Goal: Navigation & Orientation: Find specific page/section

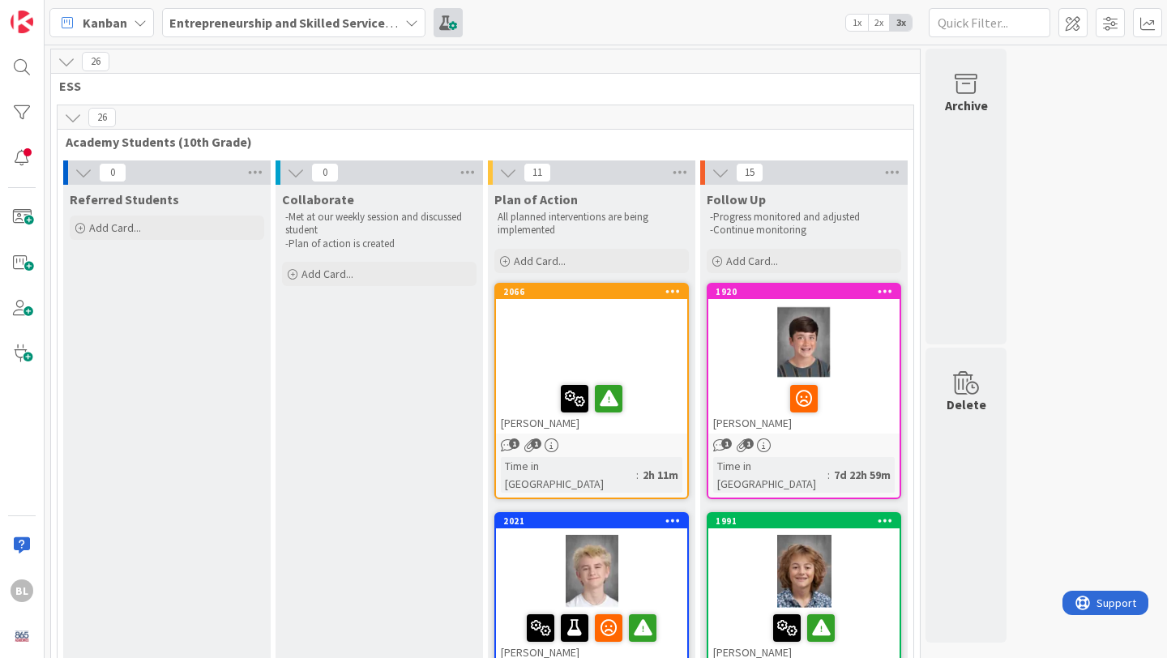
scroll to position [835, 0]
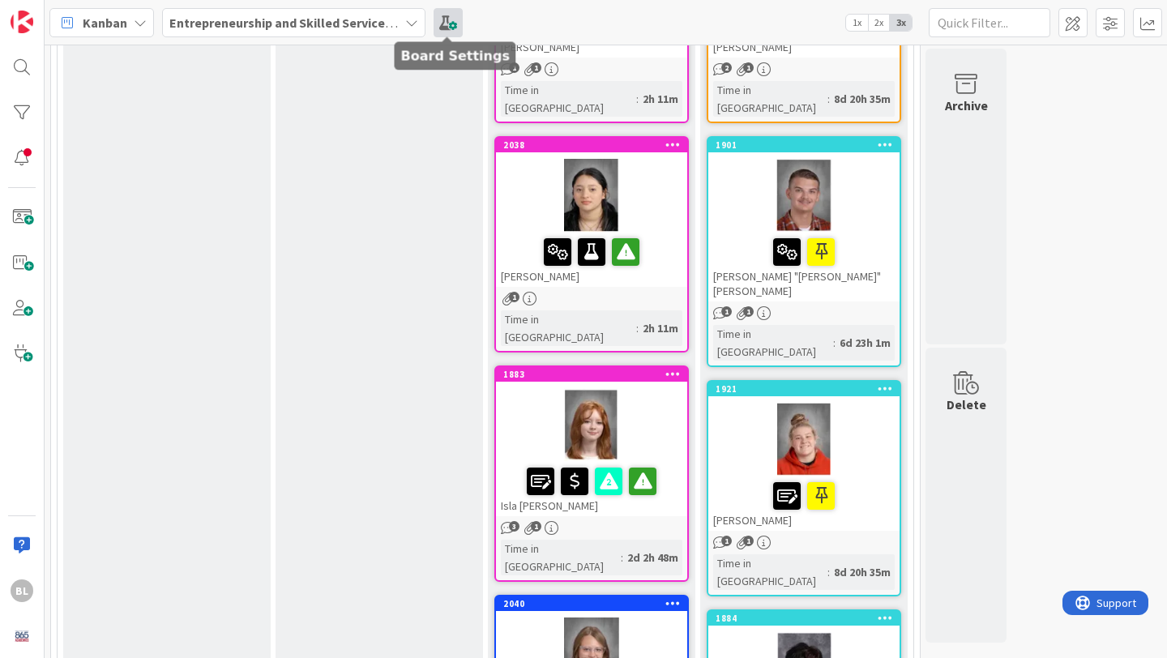
click at [454, 20] on span at bounding box center [448, 22] width 29 height 29
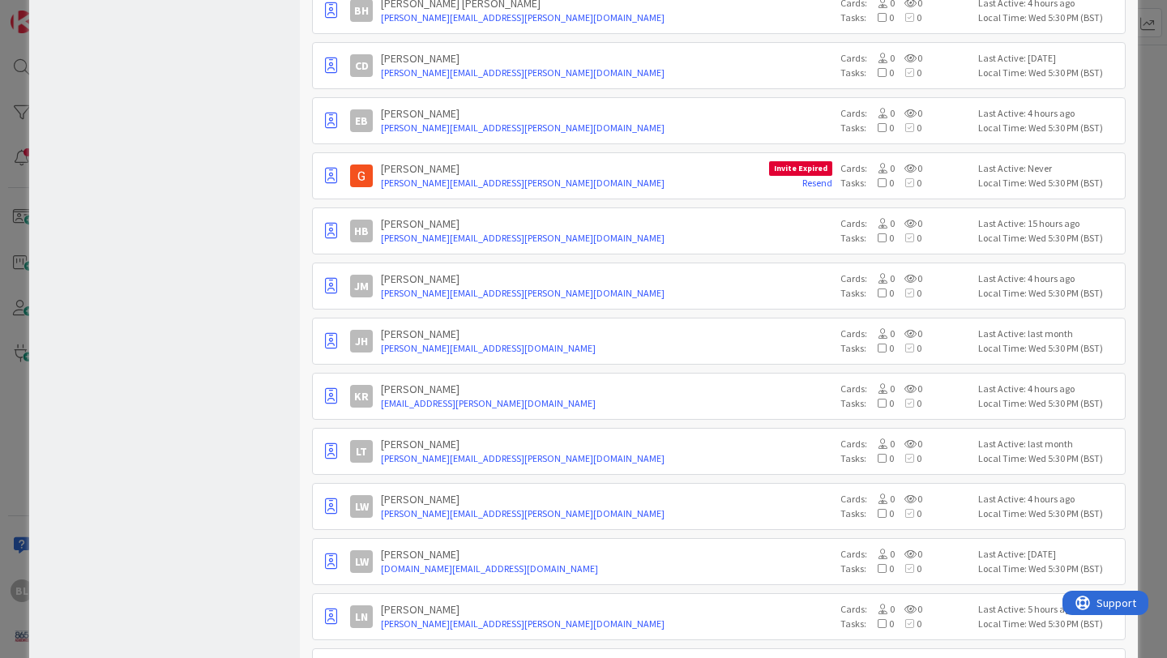
scroll to position [0, 0]
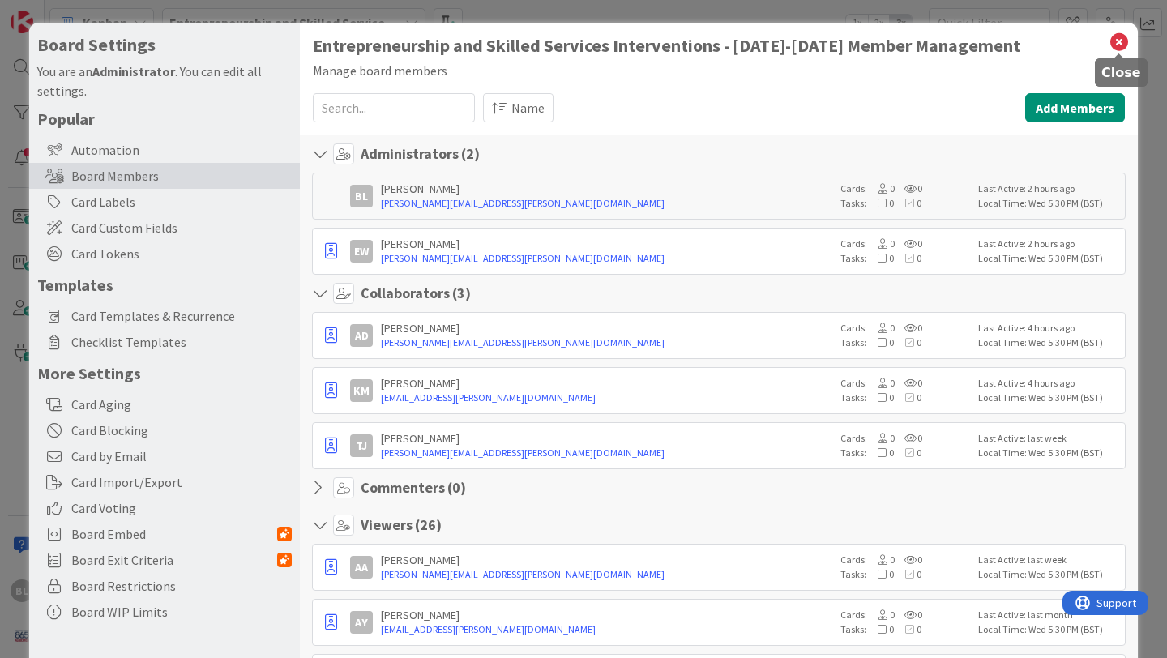
click at [1122, 41] on icon at bounding box center [1119, 42] width 21 height 23
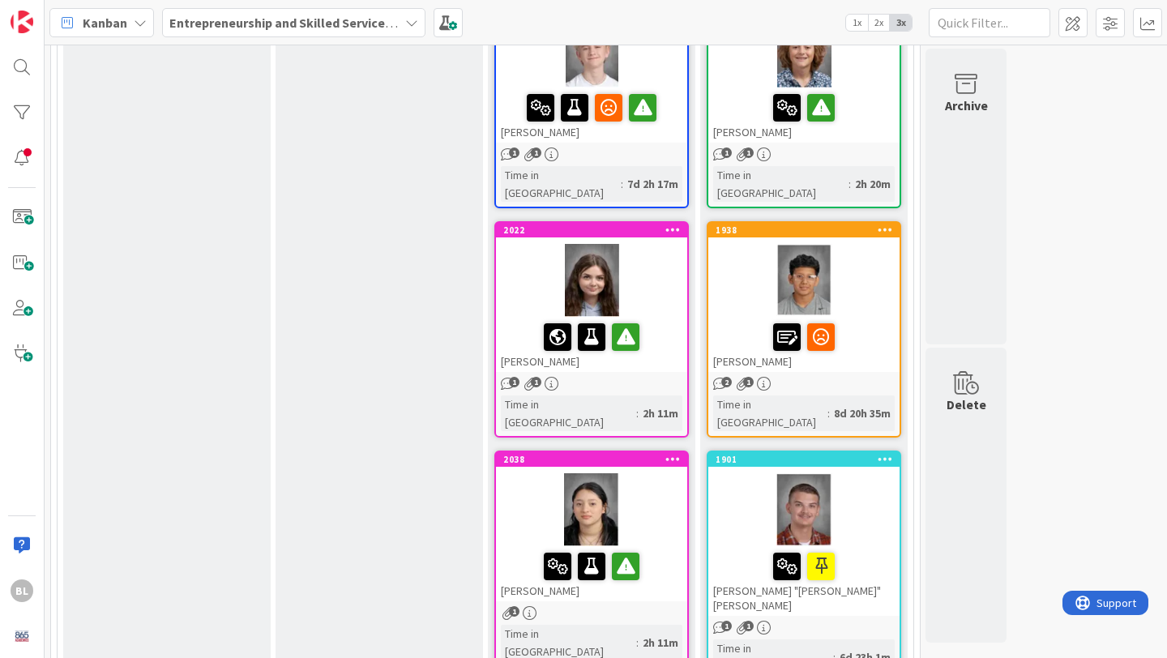
scroll to position [527, 0]
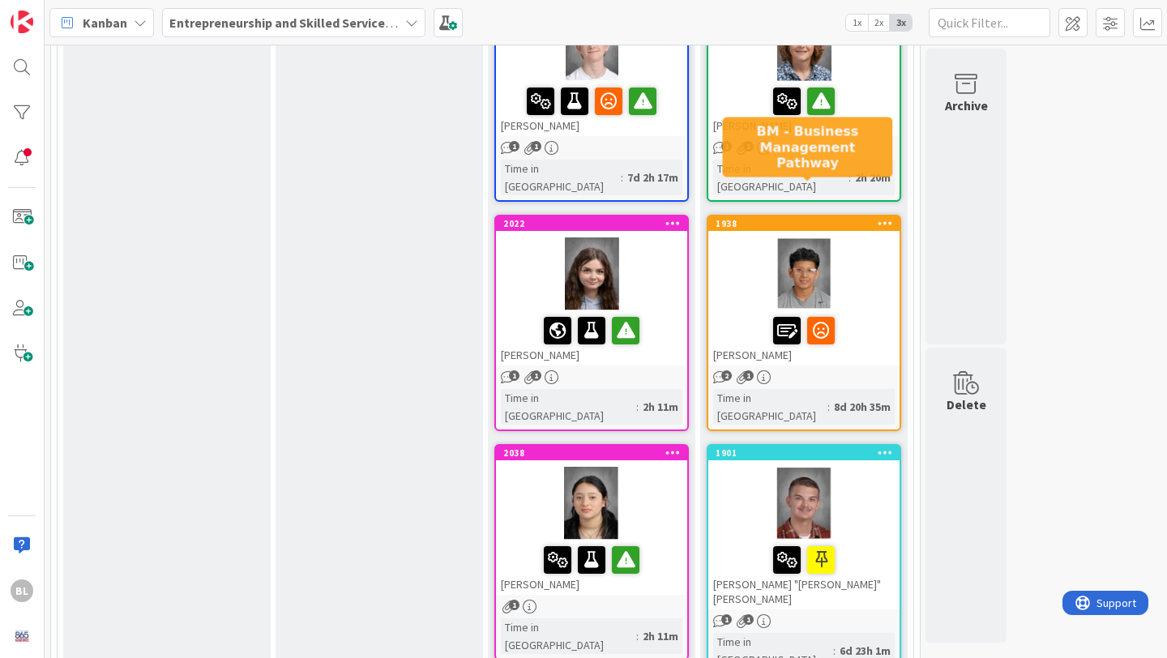
click at [848, 218] on div "1938" at bounding box center [808, 223] width 184 height 11
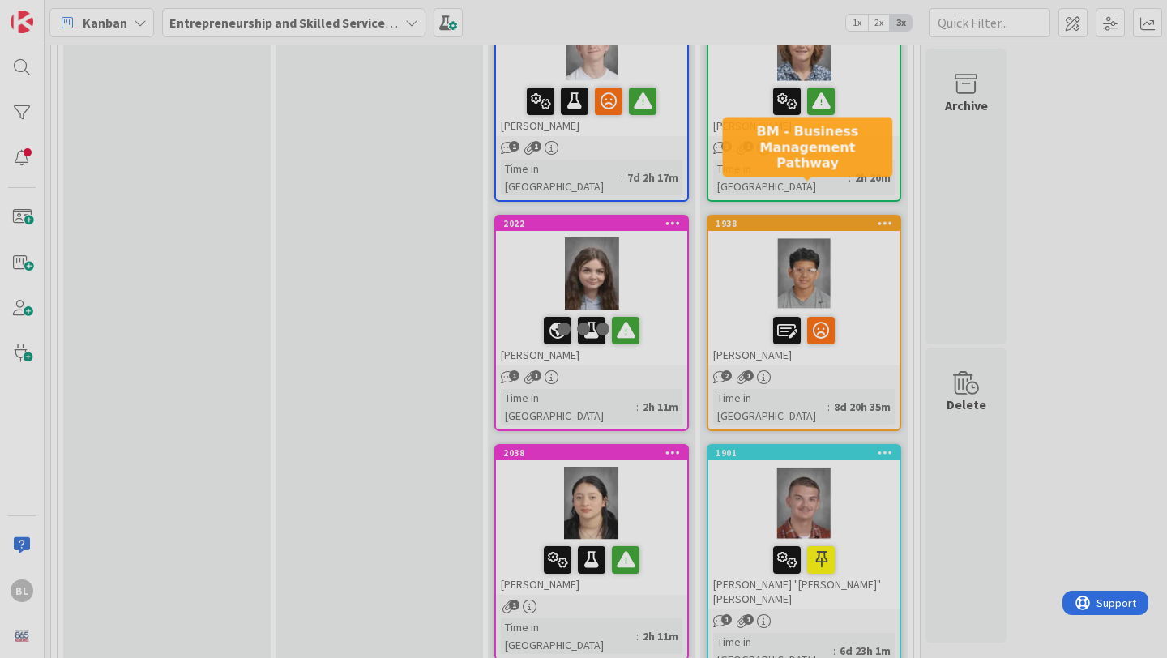
click at [848, 187] on div at bounding box center [583, 329] width 1167 height 658
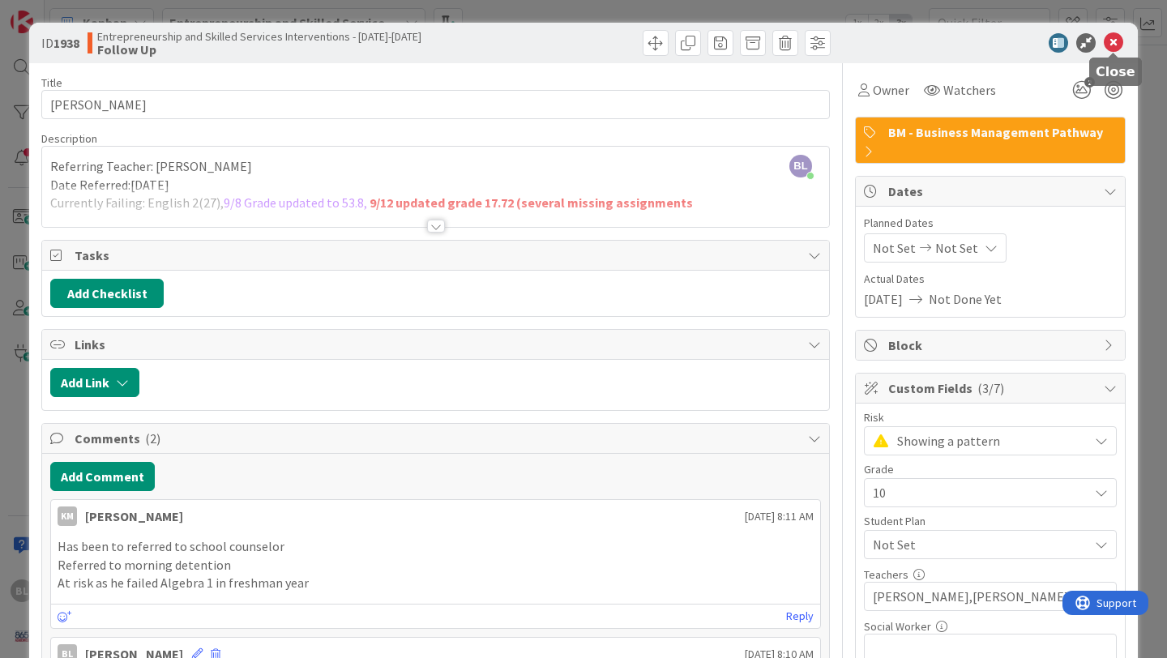
click at [1111, 42] on icon at bounding box center [1113, 42] width 19 height 19
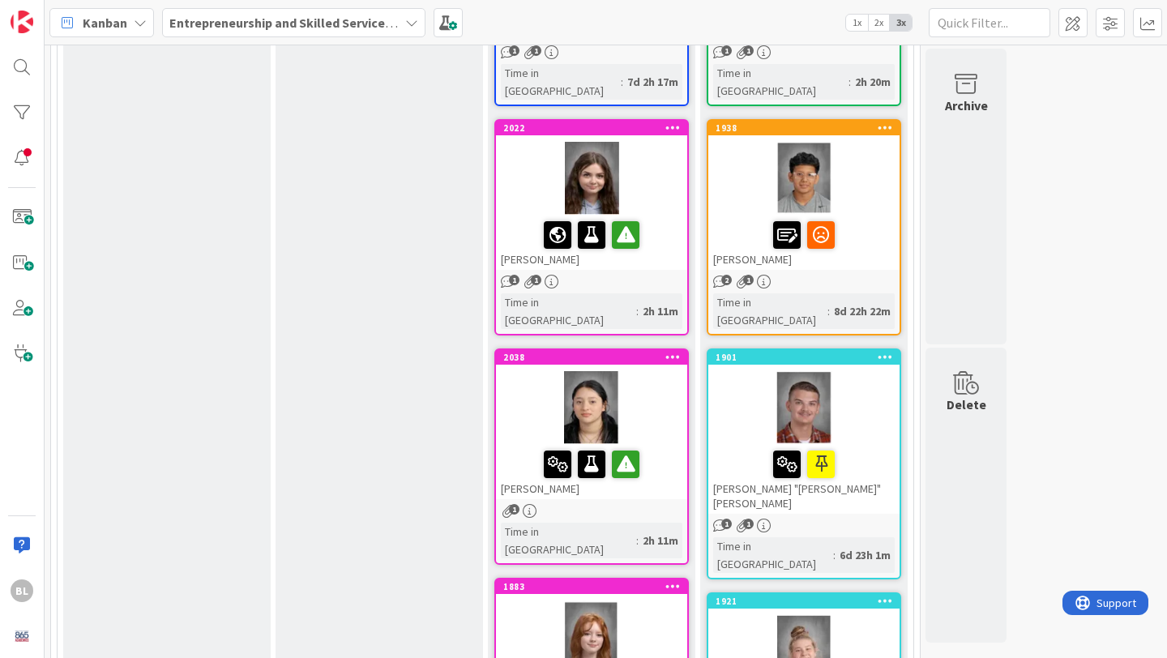
scroll to position [626, 0]
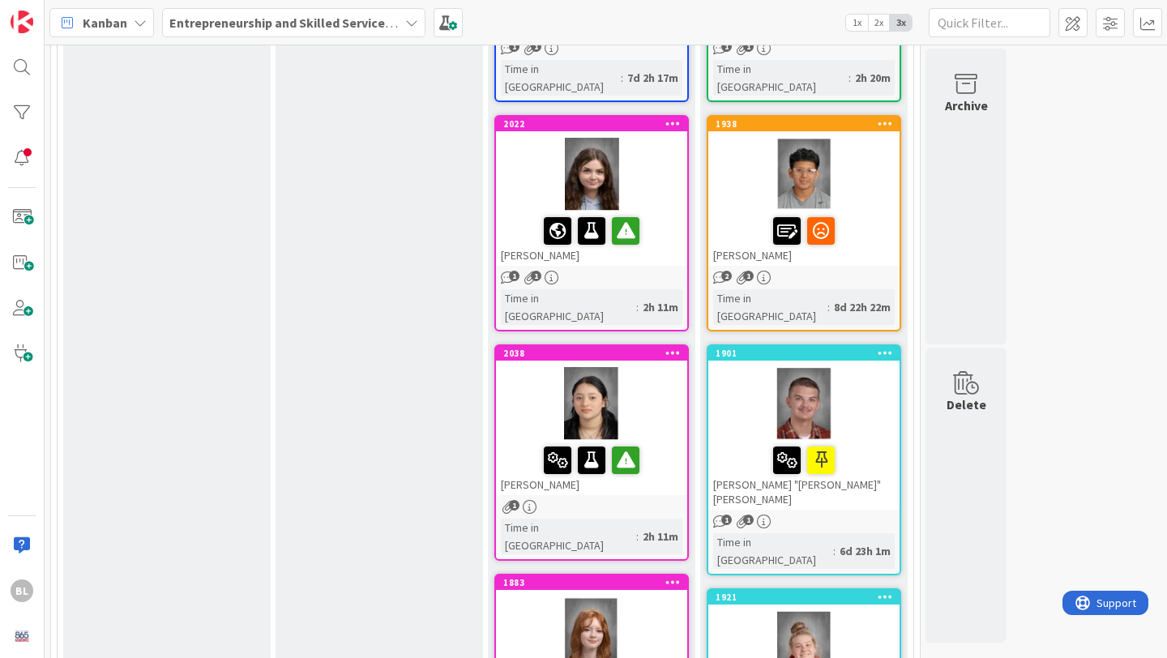
click at [887, 347] on icon at bounding box center [885, 352] width 15 height 11
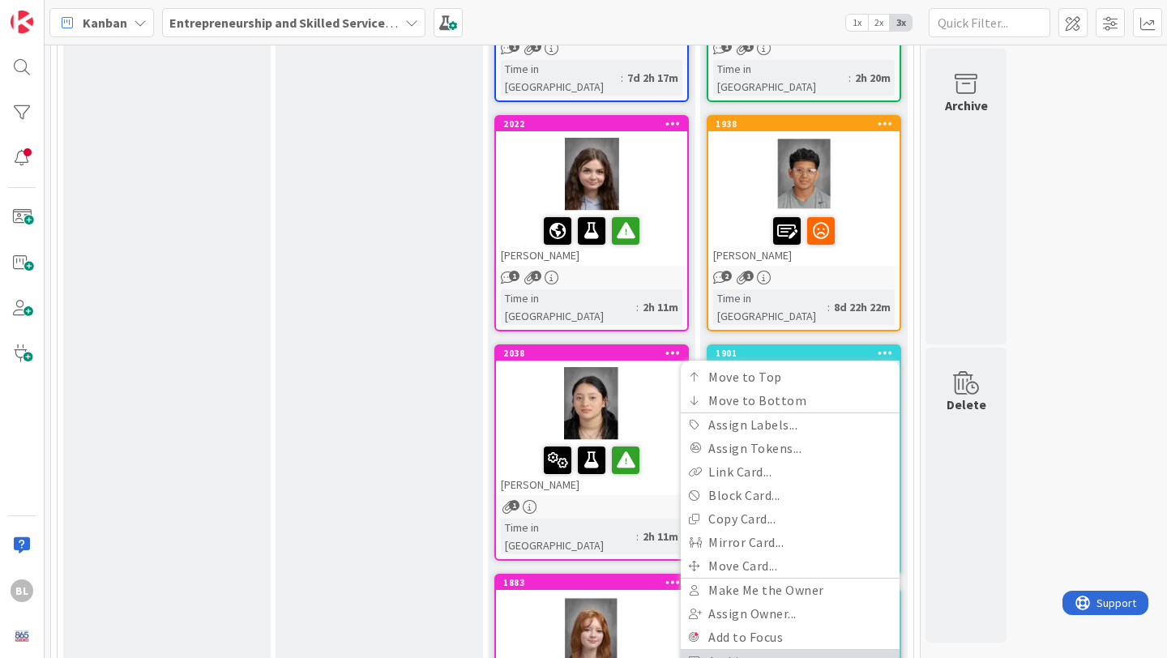
click at [732, 650] on link "Archive" at bounding box center [790, 662] width 219 height 24
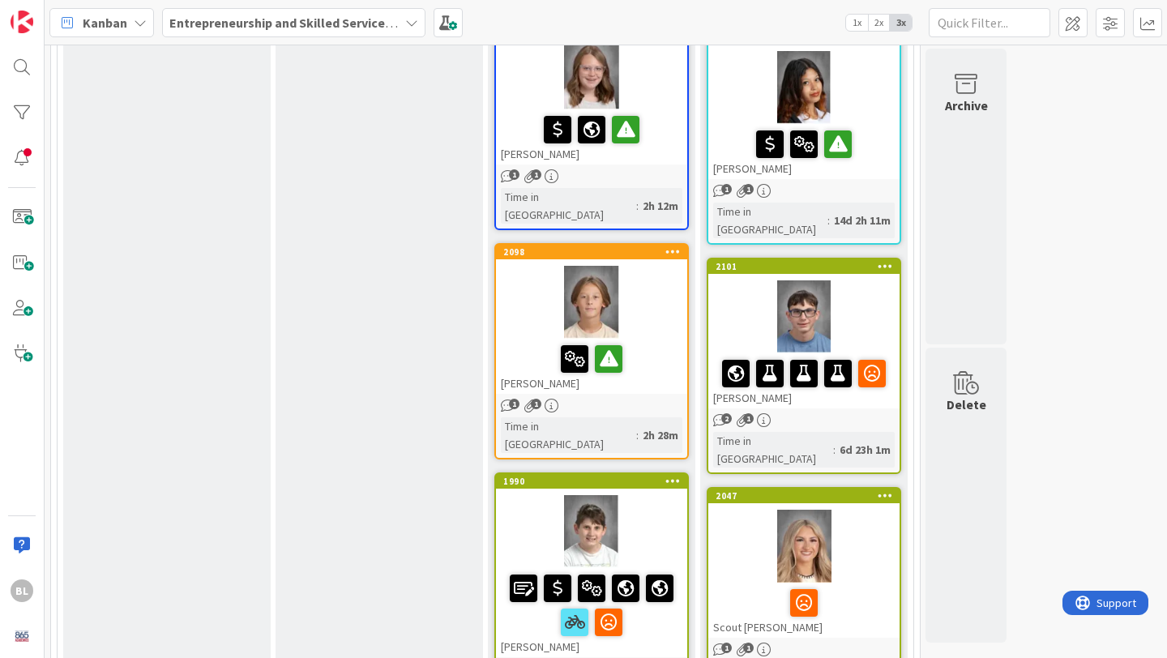
scroll to position [1417, 0]
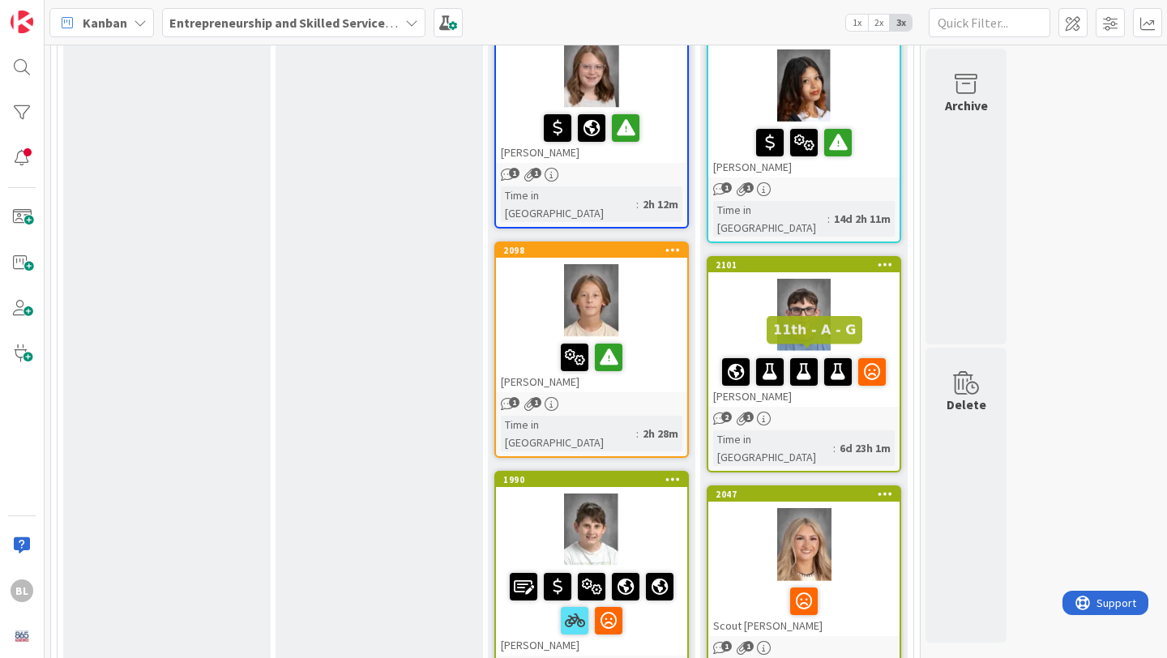
click at [848, 489] on div "2047" at bounding box center [808, 494] width 184 height 11
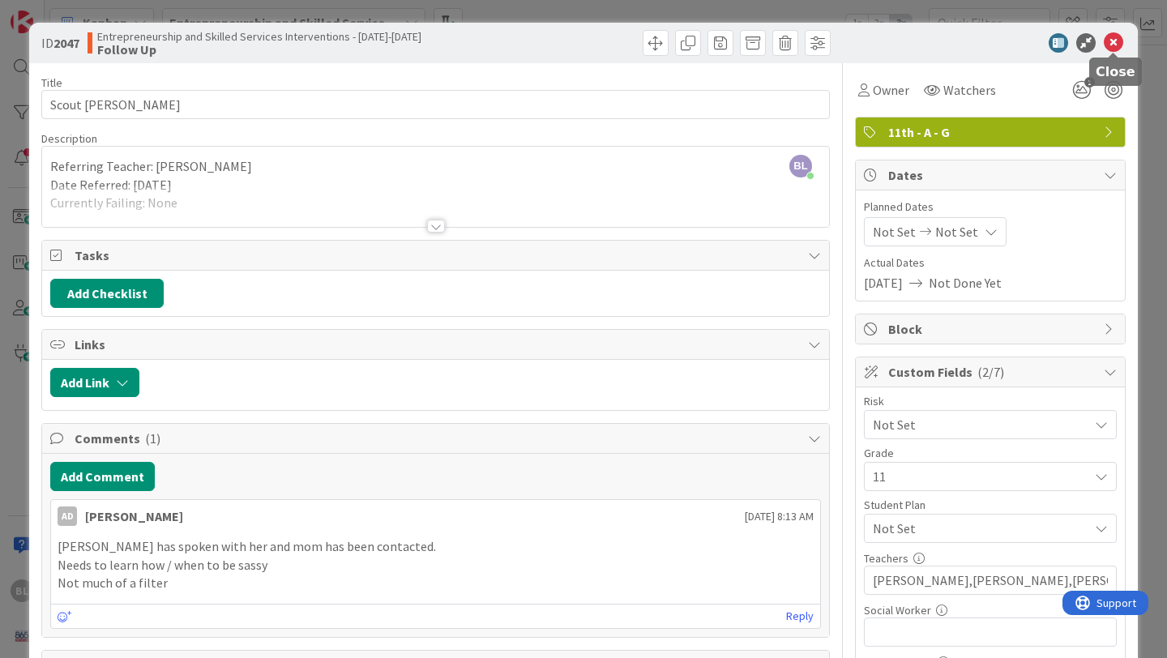
click at [1113, 47] on icon at bounding box center [1113, 42] width 19 height 19
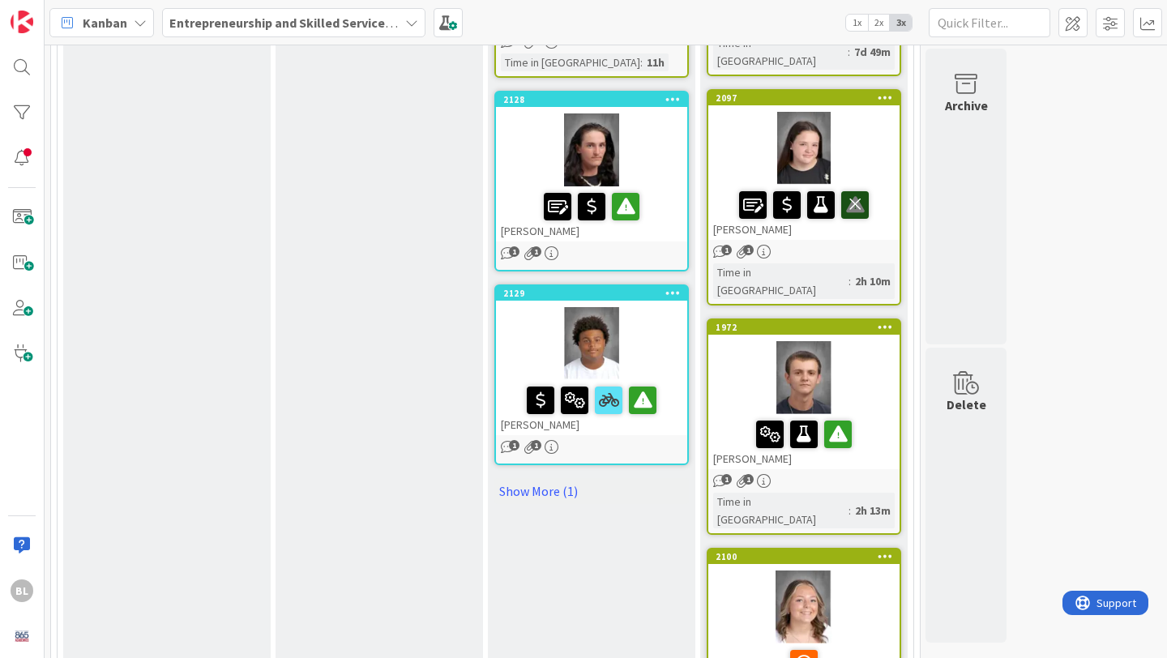
scroll to position [2046, 0]
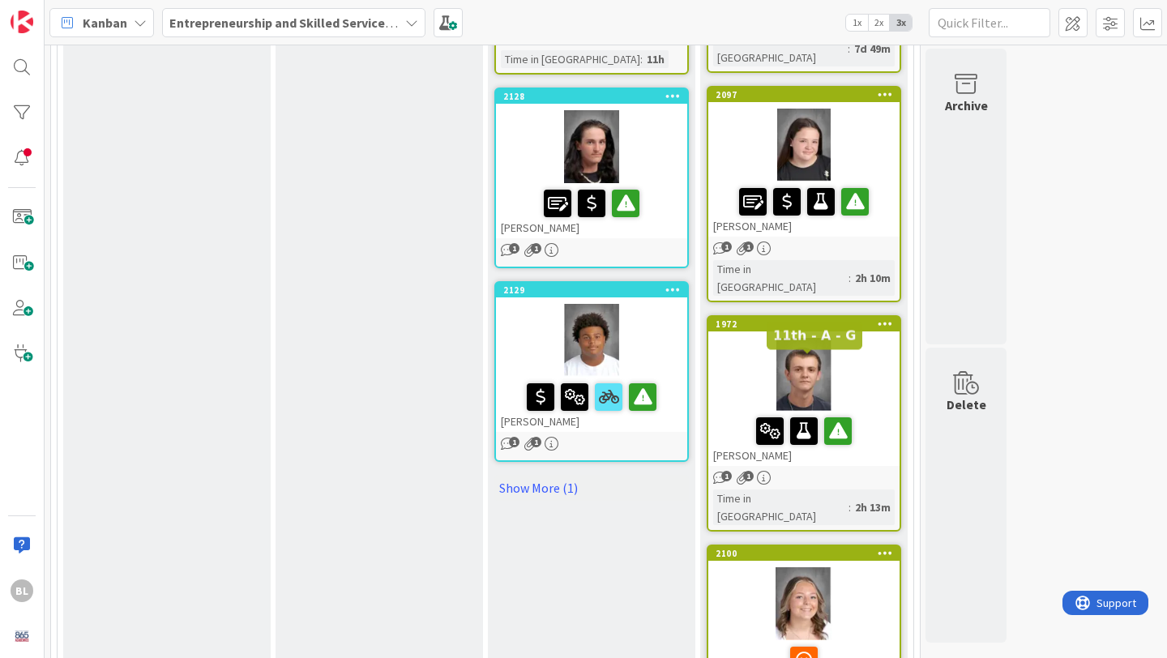
click at [848, 548] on div "2100" at bounding box center [808, 553] width 184 height 11
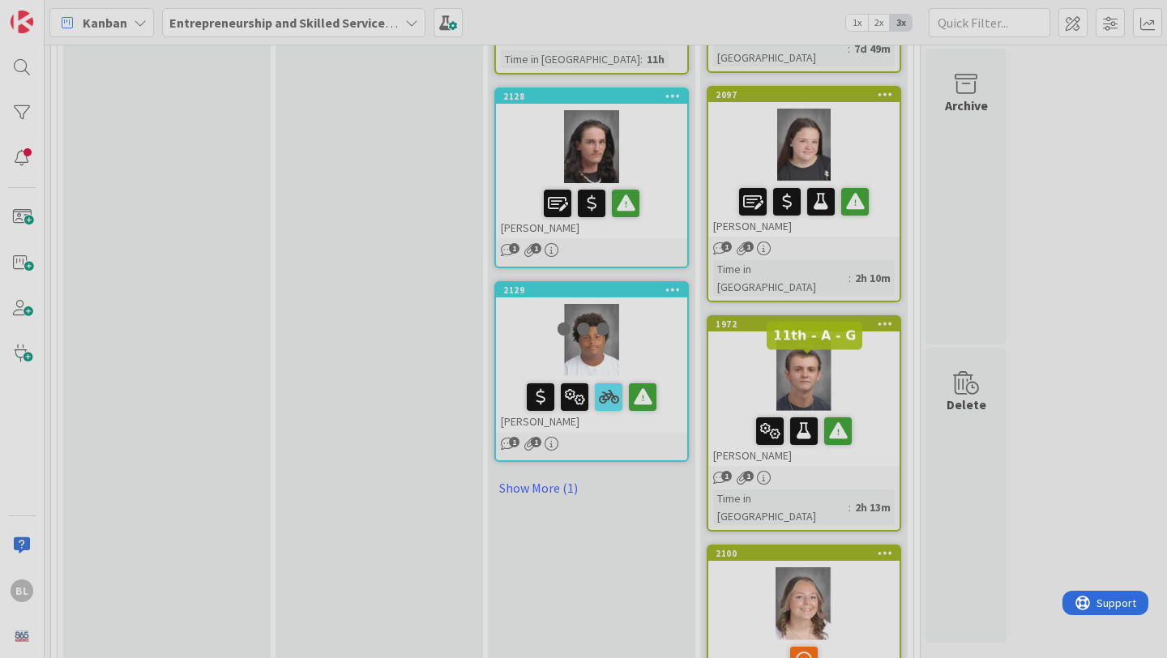
click at [848, 365] on div at bounding box center [583, 329] width 1167 height 658
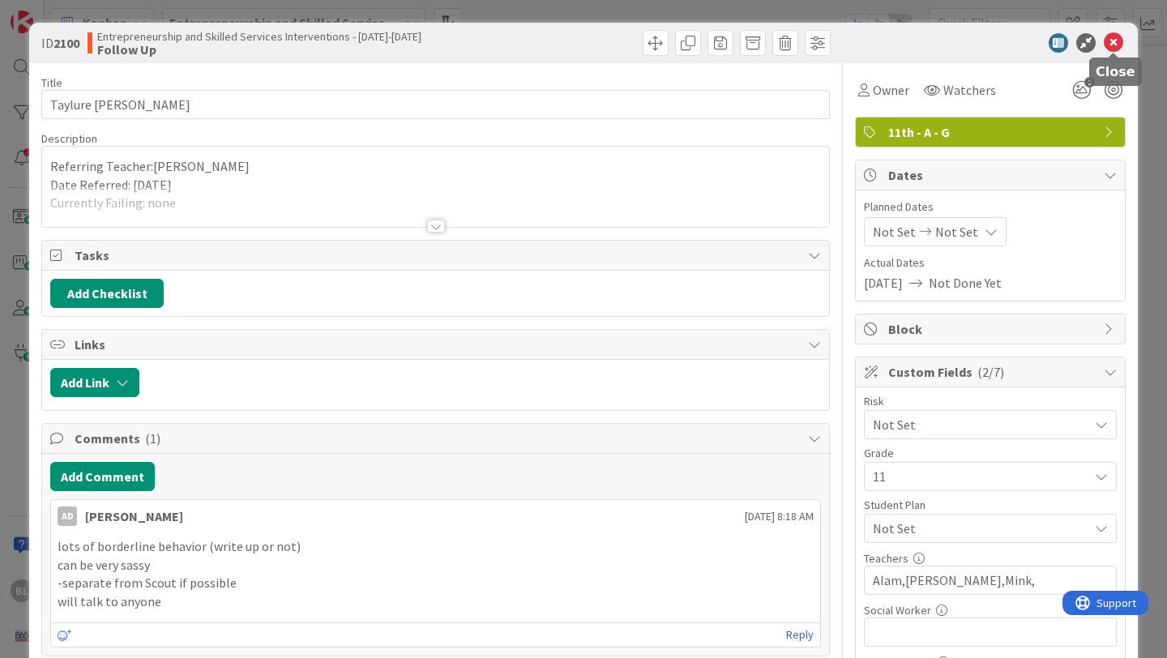
click at [1119, 45] on icon at bounding box center [1113, 42] width 19 height 19
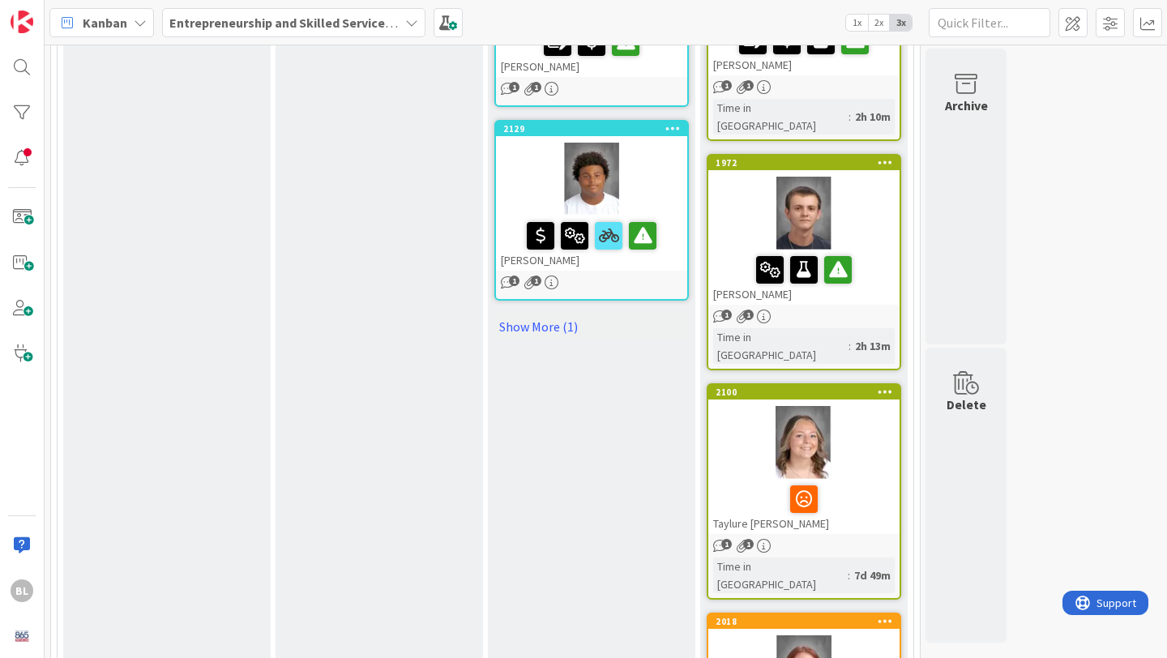
scroll to position [2210, 0]
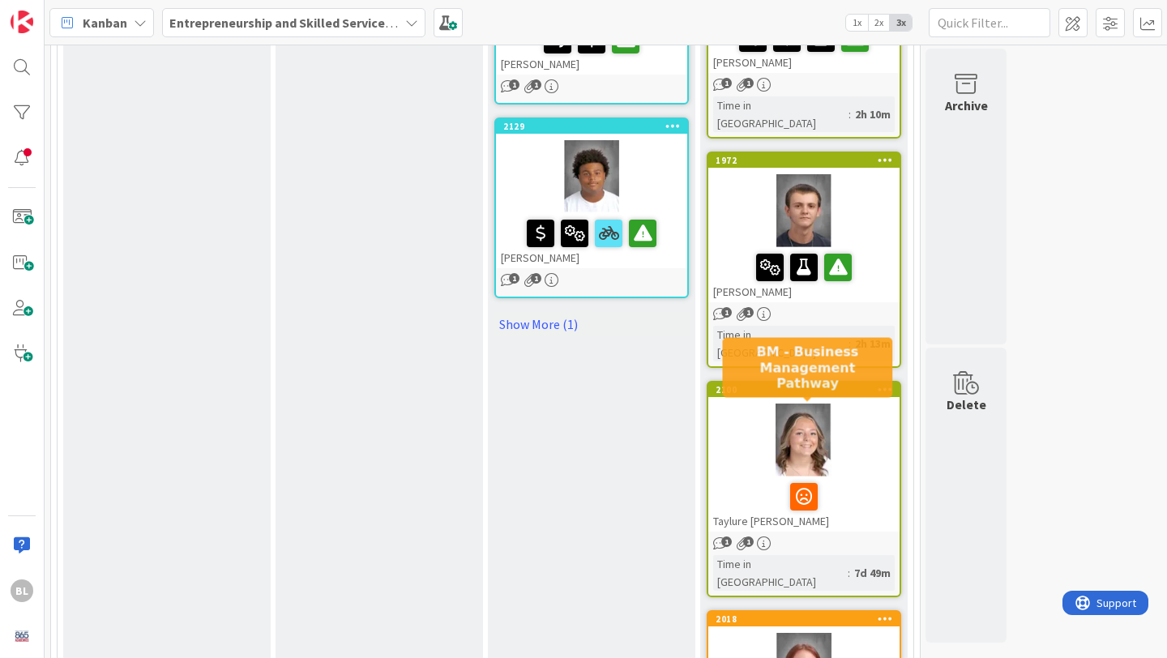
click at [852, 613] on div "2018" at bounding box center [808, 618] width 184 height 11
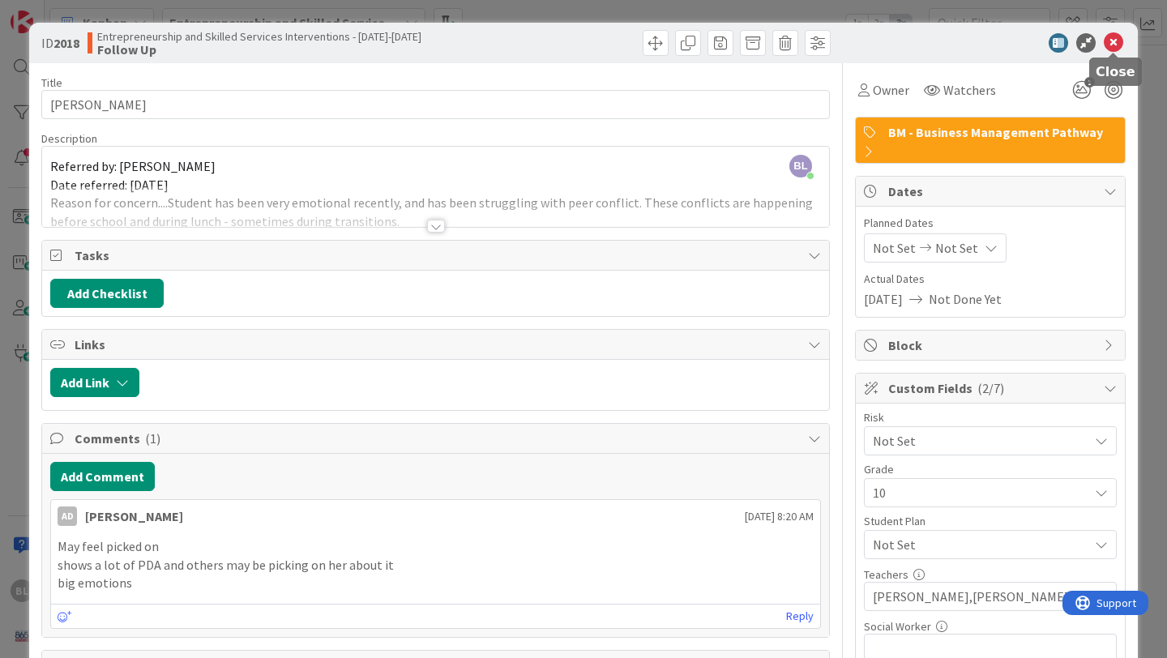
click at [1109, 40] on icon at bounding box center [1113, 42] width 19 height 19
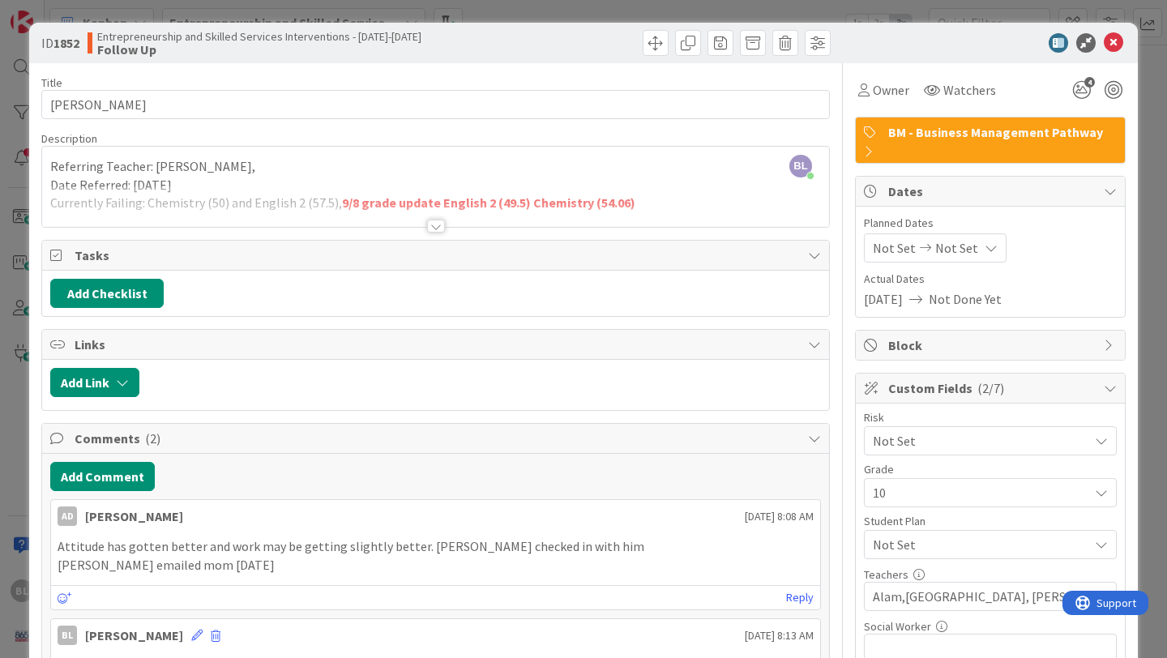
click at [438, 224] on div at bounding box center [436, 226] width 18 height 13
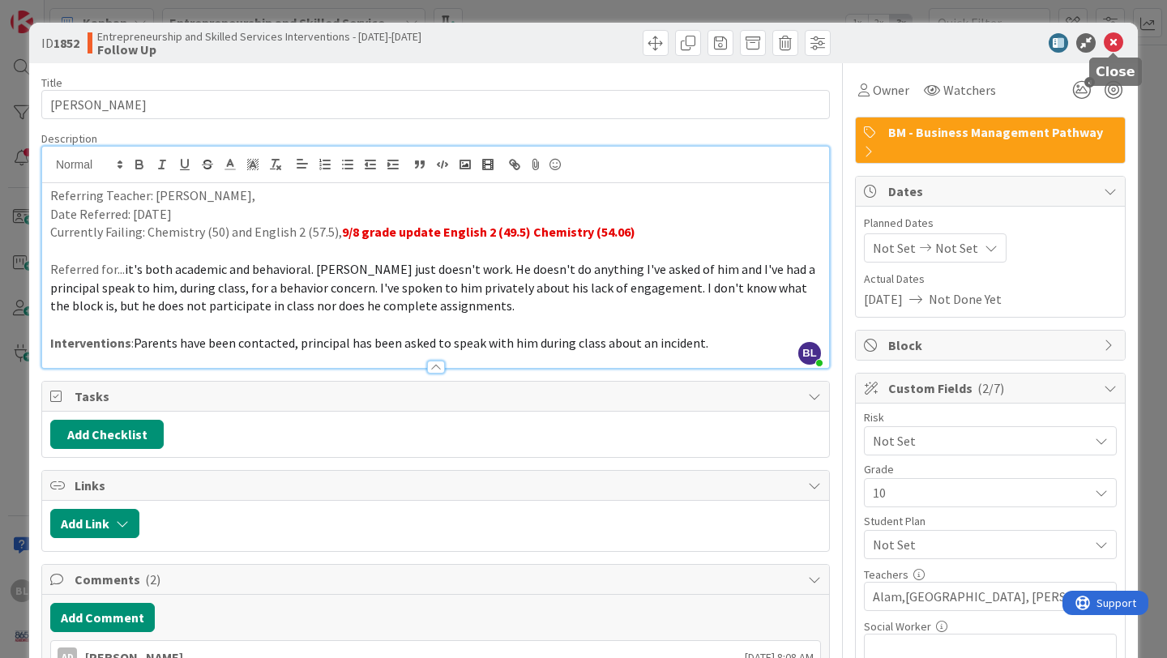
click at [1114, 49] on icon at bounding box center [1113, 42] width 19 height 19
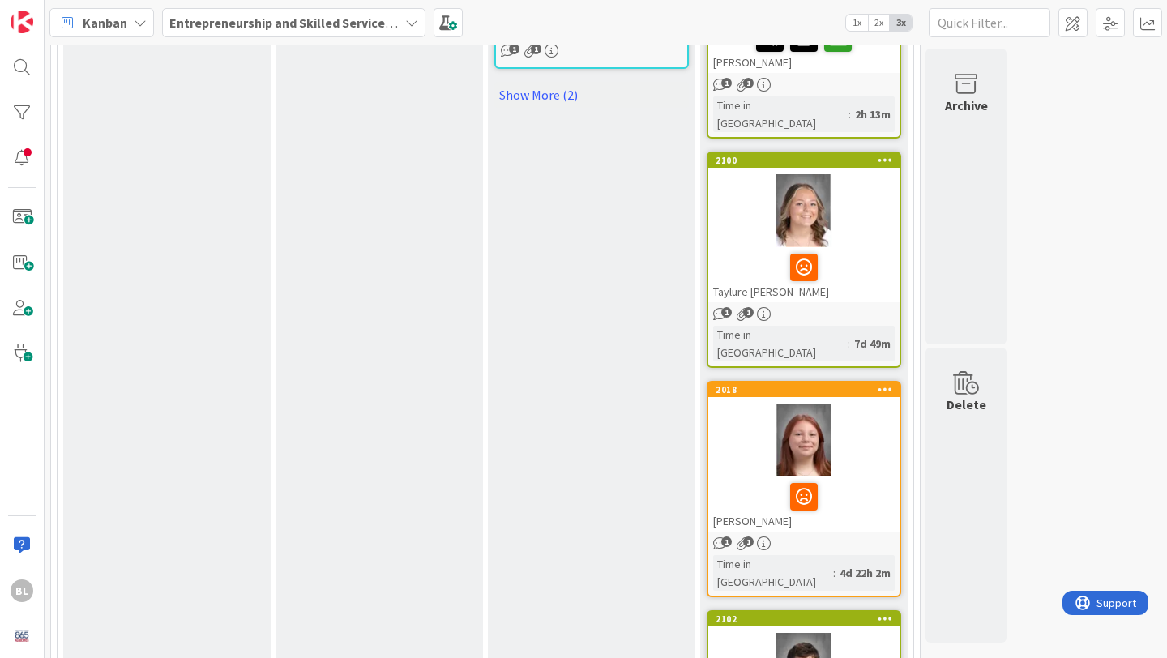
click at [763, 612] on div "2102" at bounding box center [803, 619] width 191 height 15
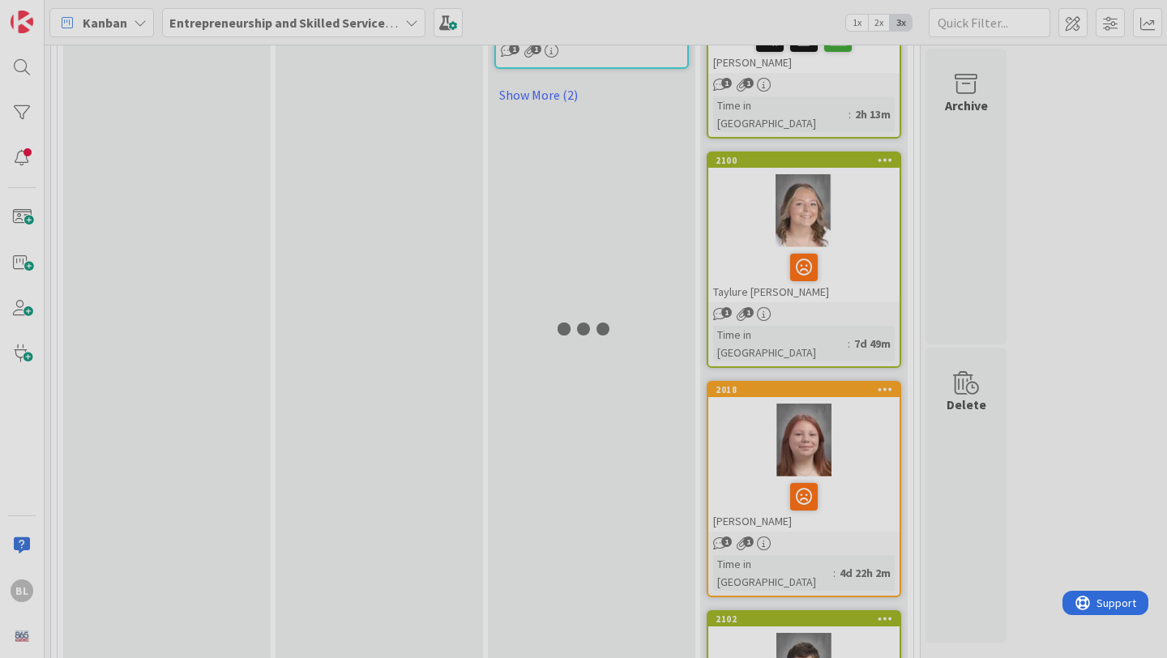
click at [763, 396] on div at bounding box center [583, 329] width 1167 height 658
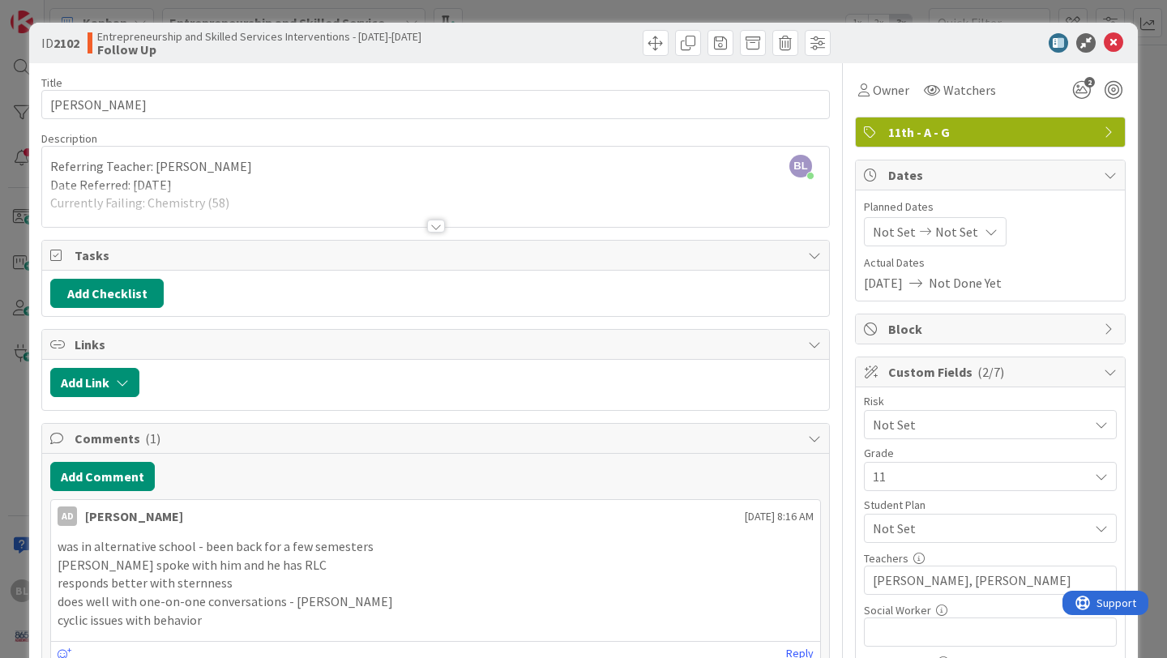
click at [440, 221] on div at bounding box center [436, 226] width 18 height 13
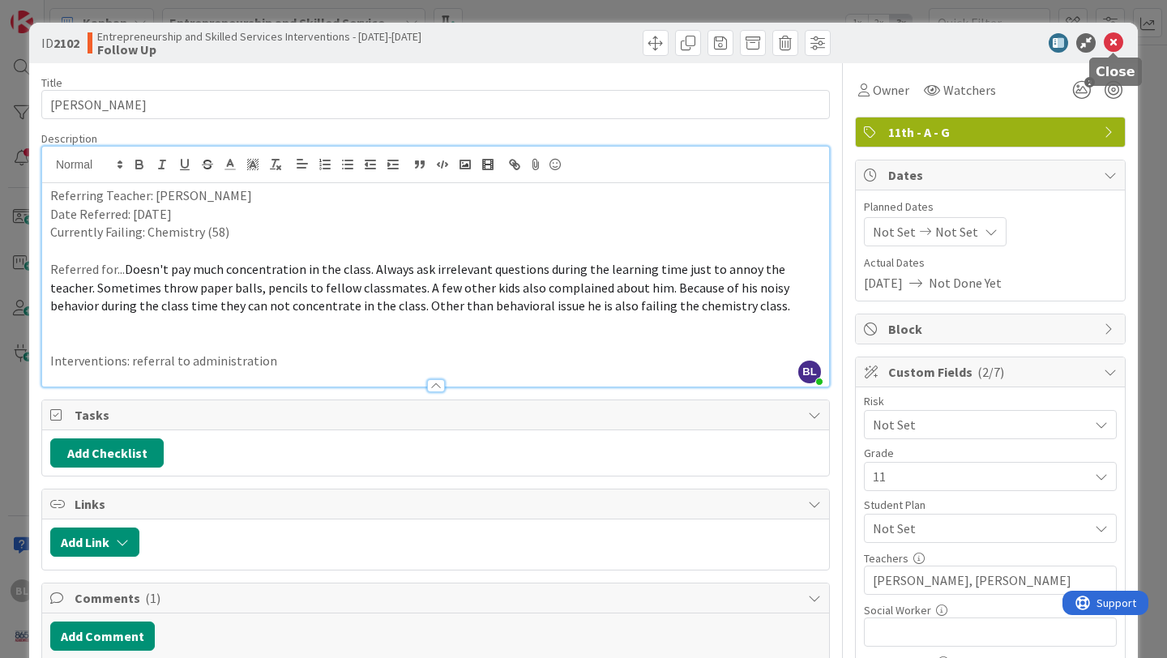
click at [1115, 38] on icon at bounding box center [1113, 42] width 19 height 19
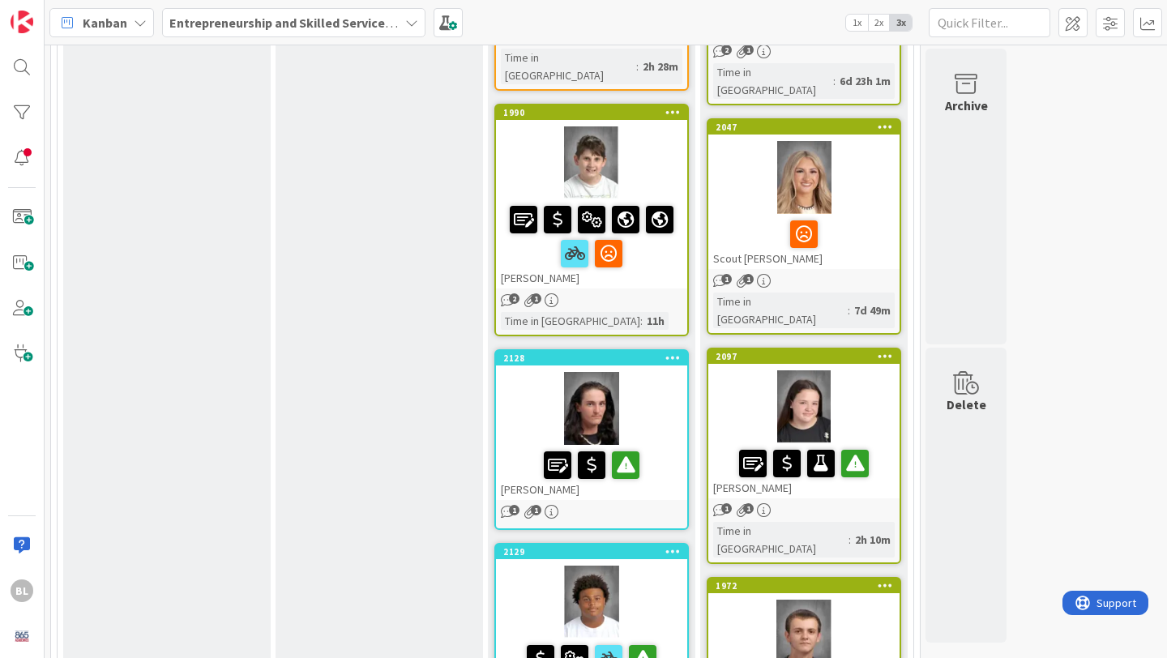
scroll to position [1814, 0]
